Goal: Information Seeking & Learning: Learn about a topic

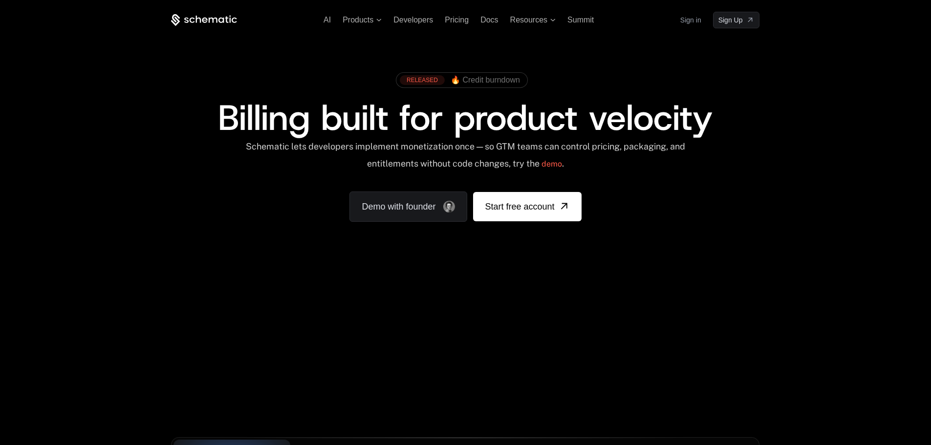
click at [452, 31] on div "RELEASED 🔥 Credit burndown Billing built for product velocity Schematic lets de…" at bounding box center [465, 144] width 635 height 233
click at [455, 25] on div "AI Products Developers Pricing Docs Resources Summit Sign in Sign Up" at bounding box center [465, 20] width 588 height 17
click at [457, 23] on span "Pricing" at bounding box center [457, 20] width 24 height 8
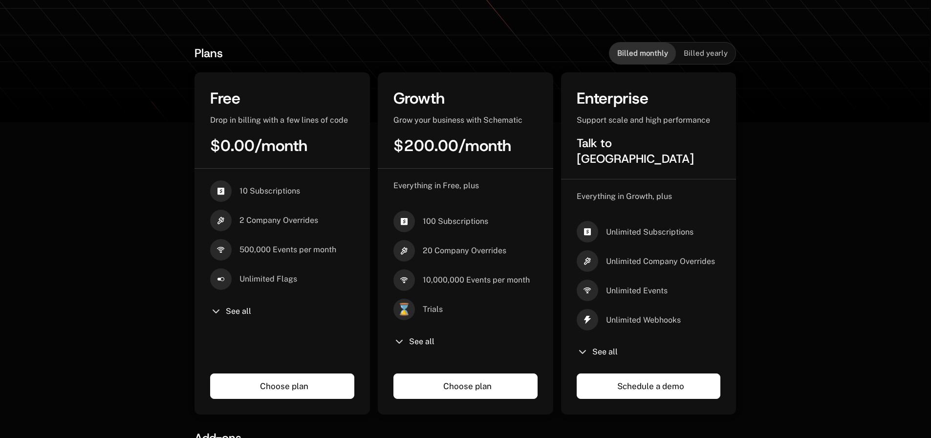
scroll to position [195, 0]
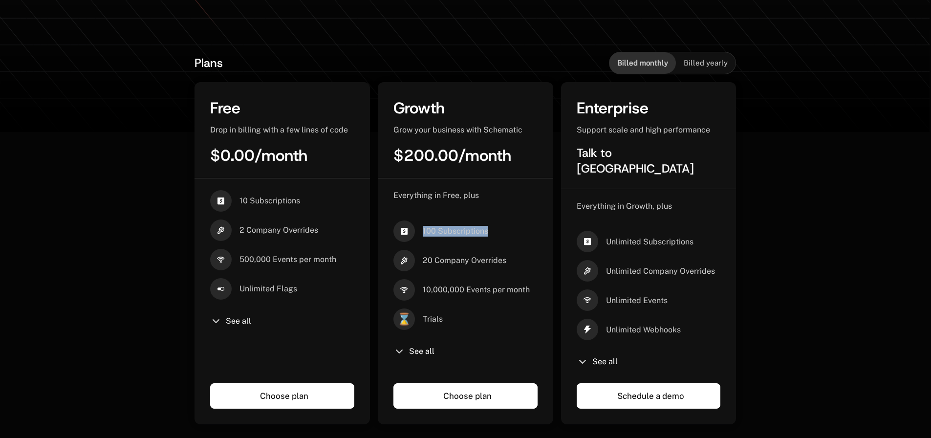
drag, startPoint x: 493, startPoint y: 239, endPoint x: 412, endPoint y: 233, distance: 81.4
click at [412, 233] on div "100 Subscriptions" at bounding box center [465, 231] width 144 height 22
click at [865, 187] on div "Plans Billed monthly Billed yearly Free Drop in billing with a few lines of cod…" at bounding box center [465, 397] width 931 height 744
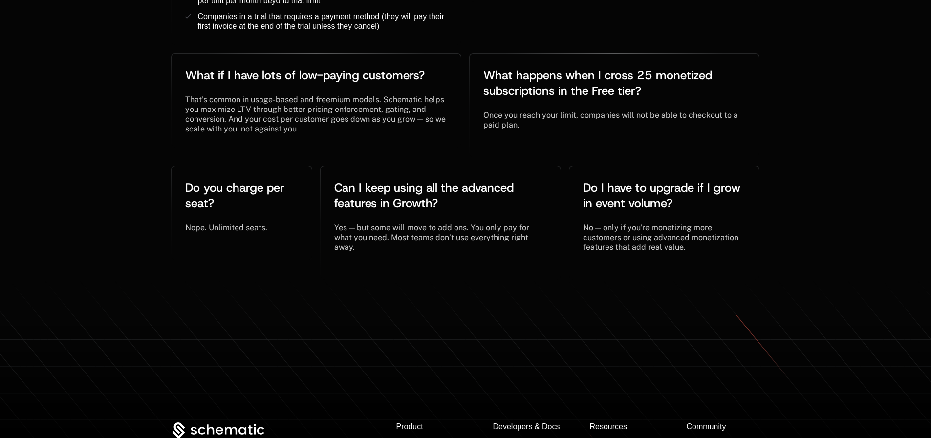
scroll to position [2150, 0]
